Goal: Find specific page/section: Find specific page/section

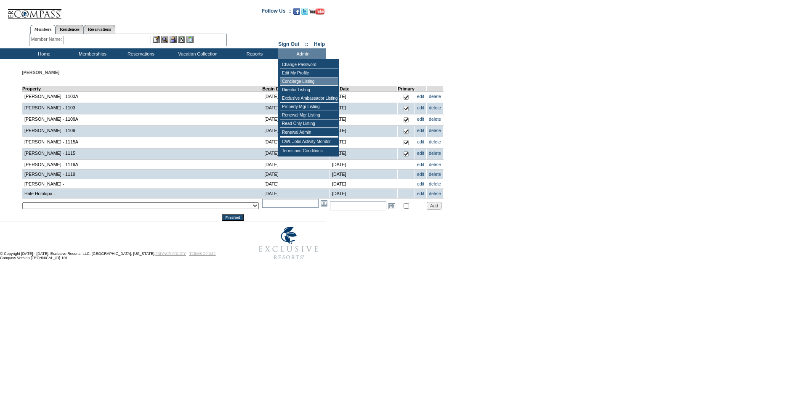
click at [303, 83] on td "Concierge Listing" at bounding box center [309, 81] width 58 height 8
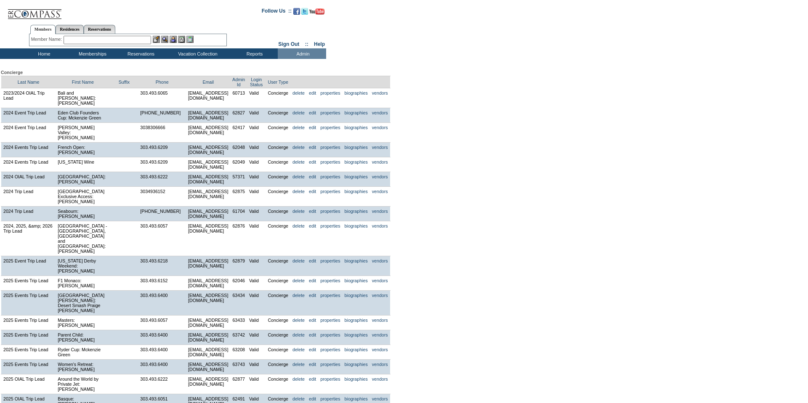
scroll to position [2853, 0]
